Goal: Task Accomplishment & Management: Manage account settings

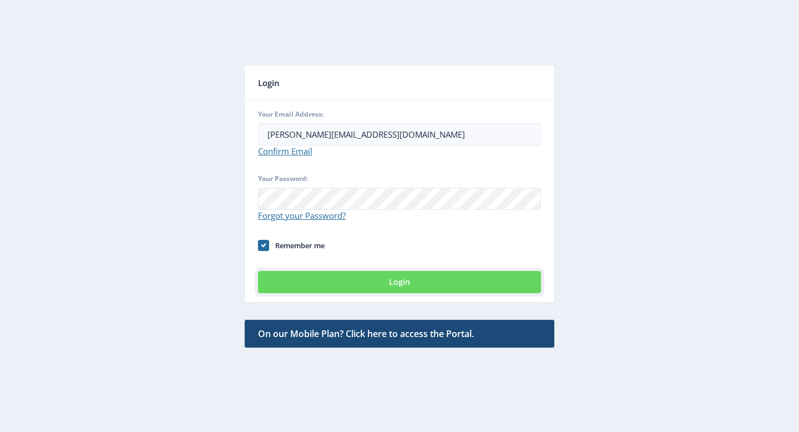
click at [406, 283] on button "Login" at bounding box center [399, 282] width 283 height 22
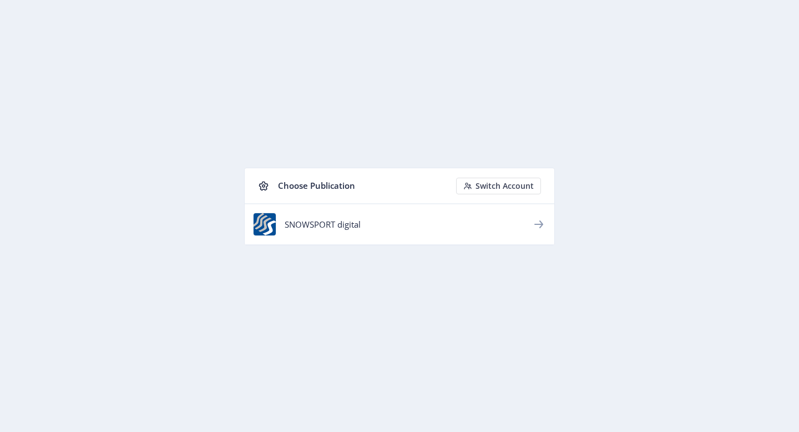
click at [351, 218] on nb-list-item "SNOWSPORT digital" at bounding box center [400, 224] width 310 height 41
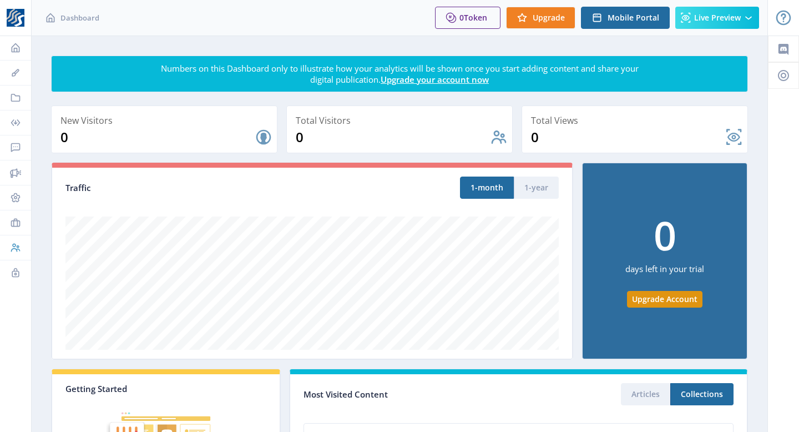
click at [16, 248] on icon at bounding box center [15, 247] width 11 height 11
click at [13, 230] on link "Tools" at bounding box center [15, 222] width 31 height 24
click at [12, 198] on icon at bounding box center [15, 197] width 9 height 9
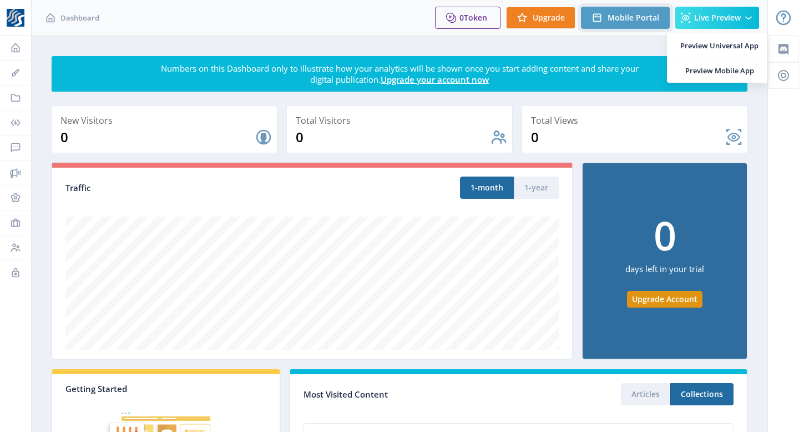
click at [639, 25] on button "Mobile Portal" at bounding box center [625, 18] width 89 height 22
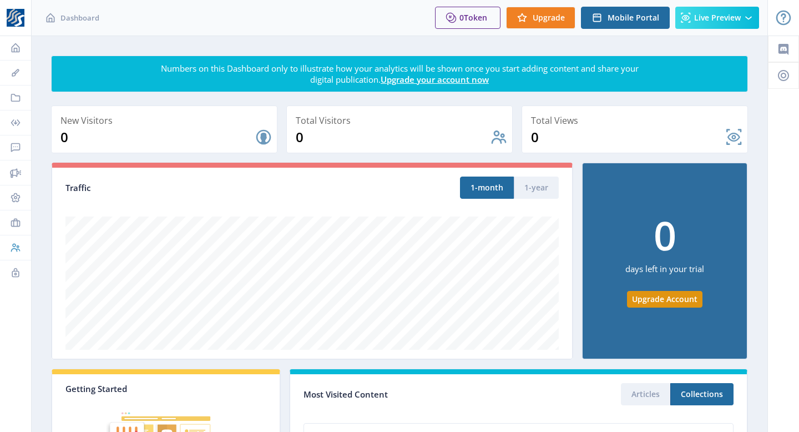
click at [15, 253] on link "Account" at bounding box center [15, 247] width 31 height 24
click at [18, 44] on icon at bounding box center [15, 47] width 11 height 11
click at [19, 69] on icon at bounding box center [15, 72] width 11 height 11
click at [17, 98] on icon at bounding box center [15, 97] width 11 height 11
click at [17, 119] on icon at bounding box center [15, 122] width 9 height 7
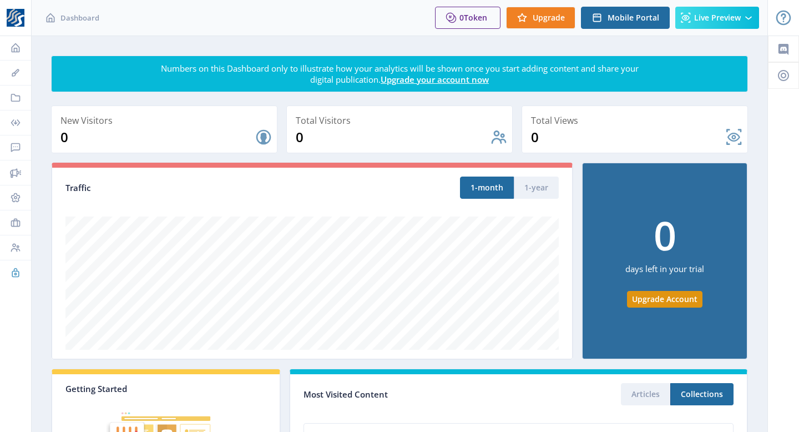
click at [16, 283] on link "Logout" at bounding box center [15, 272] width 31 height 24
